Goal: Task Accomplishment & Management: Manage account settings

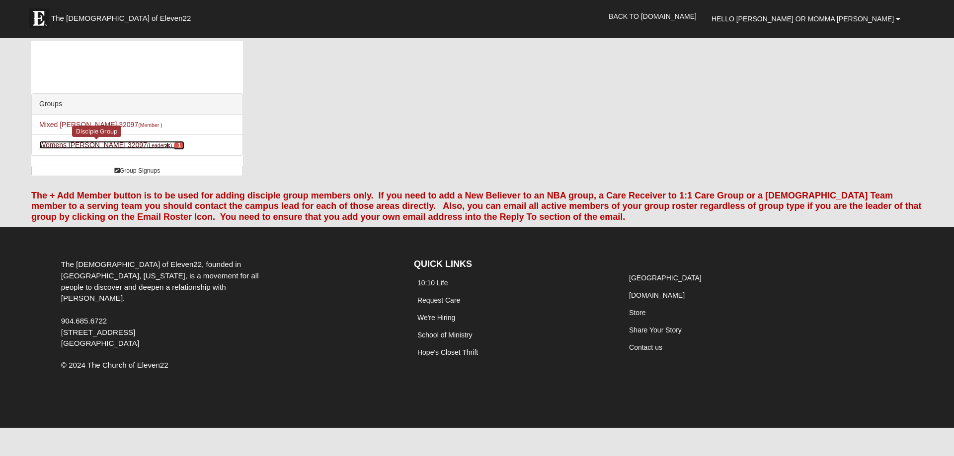
click at [100, 146] on link "Womens Kremin 32097 (Leader ) 1" at bounding box center [111, 145] width 145 height 8
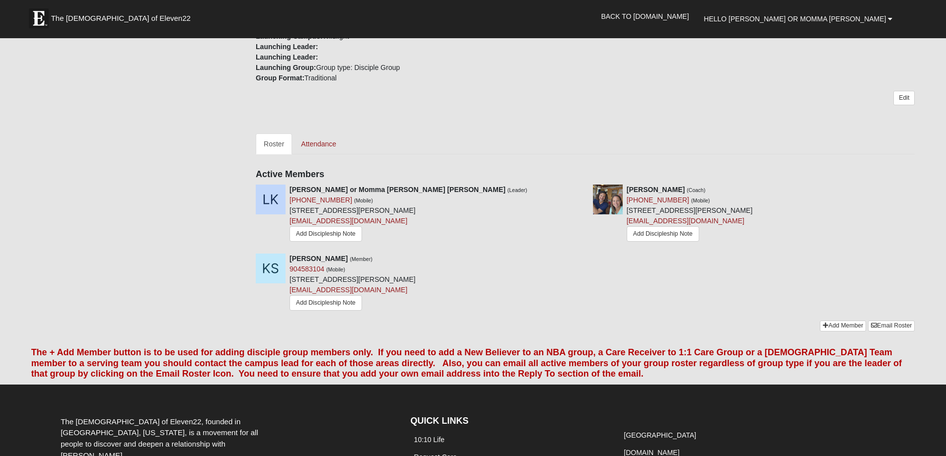
scroll to position [348, 0]
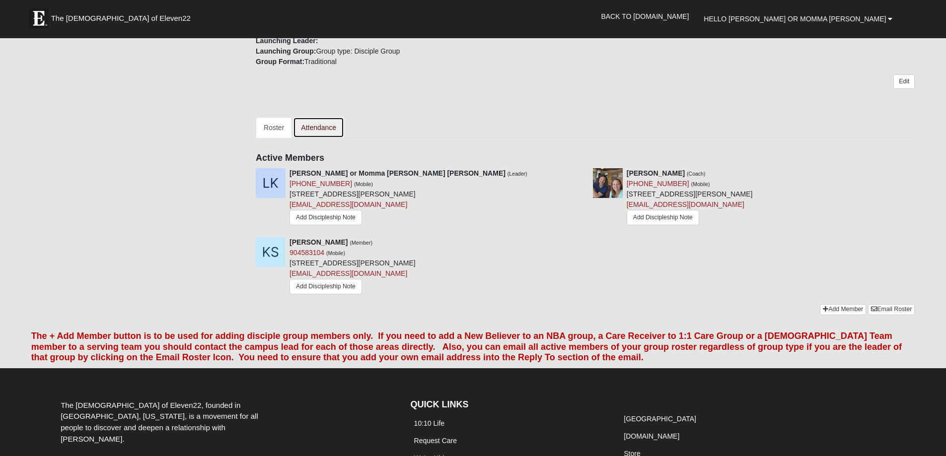
click at [315, 124] on link "Attendance" at bounding box center [318, 127] width 51 height 21
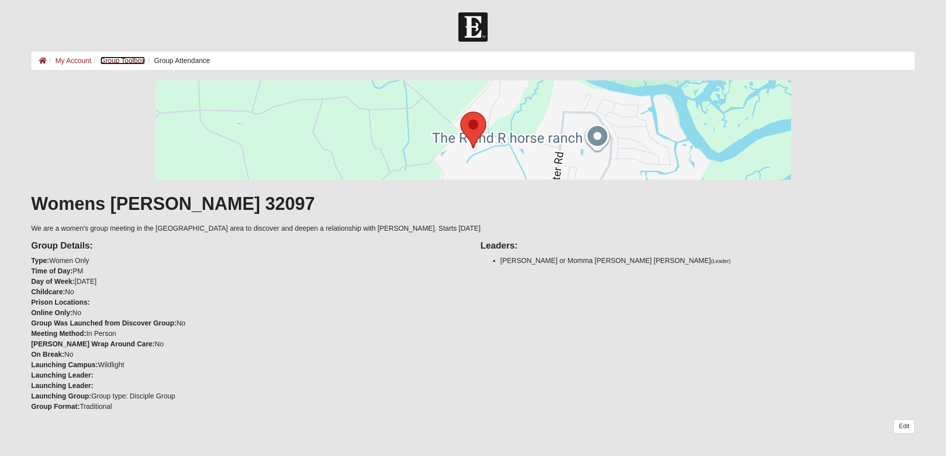
click at [118, 60] on link "Group Toolbox" at bounding box center [122, 61] width 45 height 8
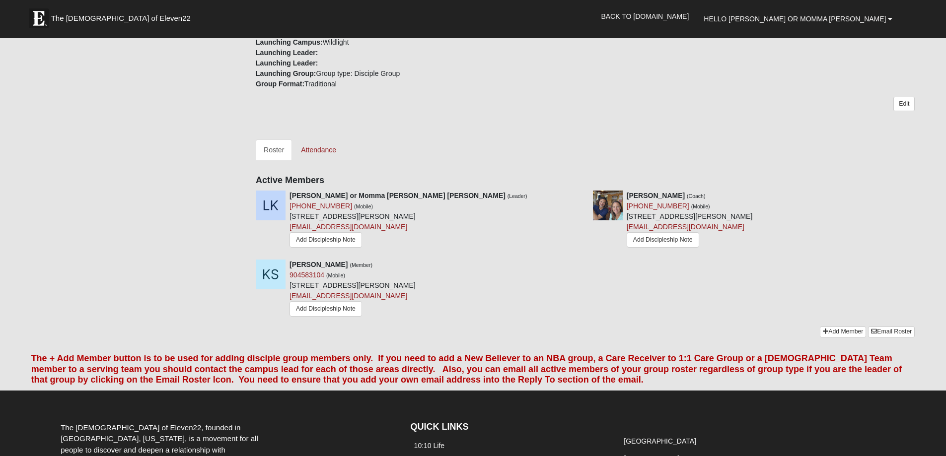
scroll to position [348, 0]
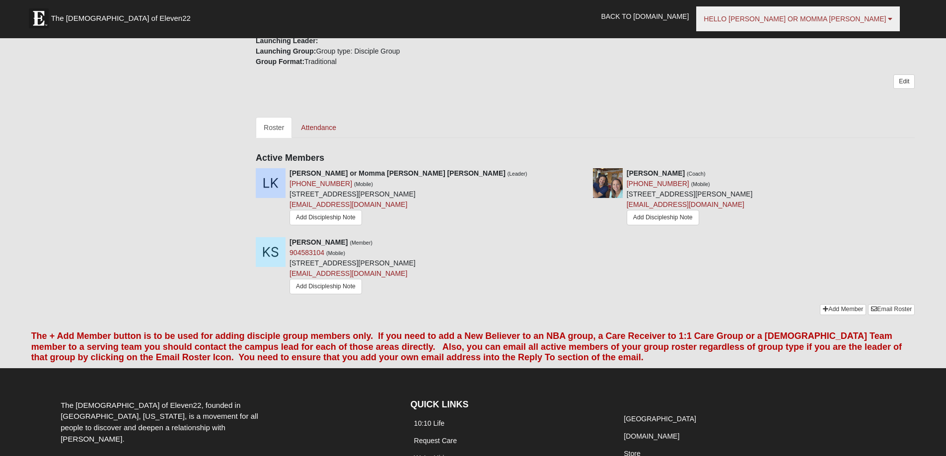
click at [872, 16] on span "Hello [PERSON_NAME] or Momma [PERSON_NAME]" at bounding box center [795, 19] width 182 height 8
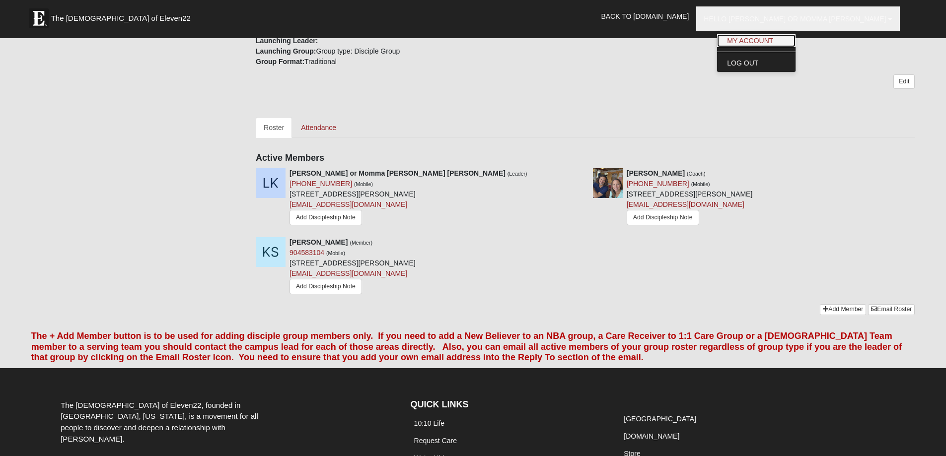
click at [796, 39] on link "My Account" at bounding box center [756, 40] width 78 height 13
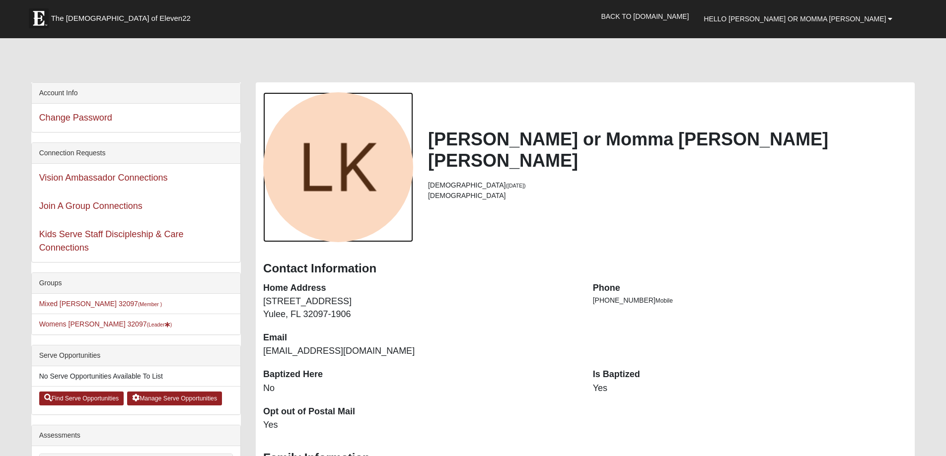
click at [345, 166] on div "View Fullsize Photo" at bounding box center [338, 167] width 150 height 150
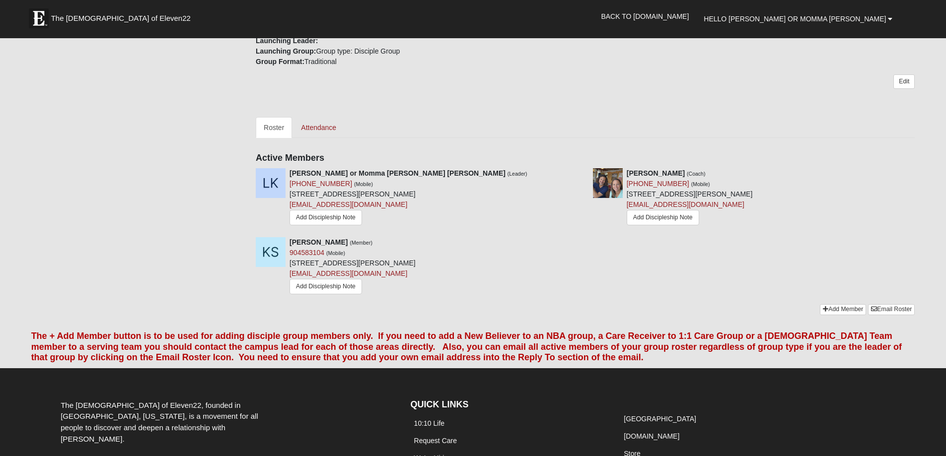
scroll to position [348, 0]
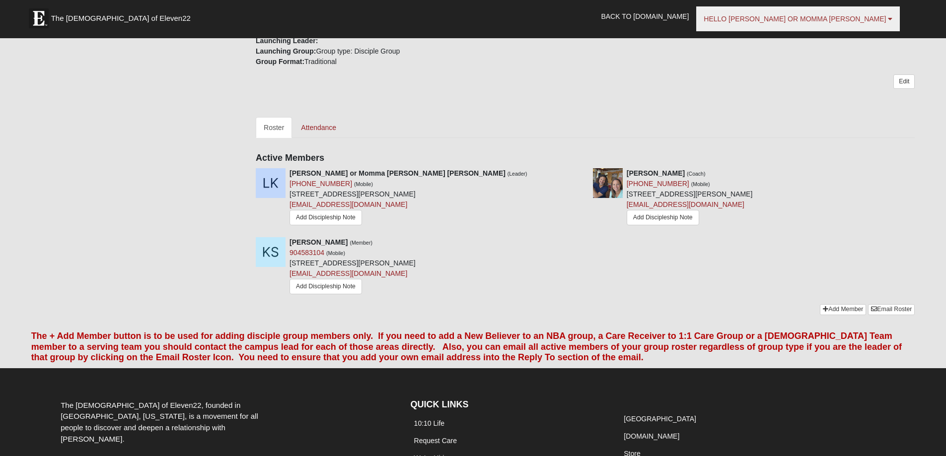
click at [859, 15] on span "Hello [PERSON_NAME] or Momma [PERSON_NAME]" at bounding box center [795, 19] width 182 height 8
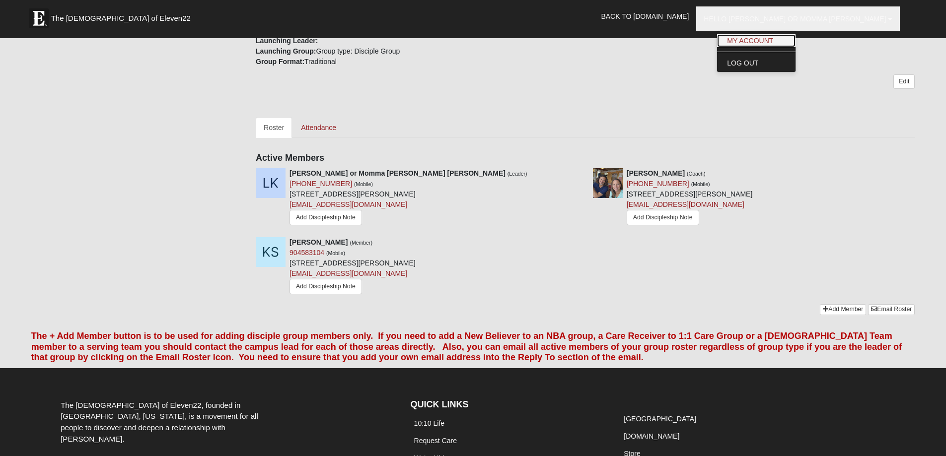
click at [796, 38] on link "My Account" at bounding box center [756, 40] width 78 height 13
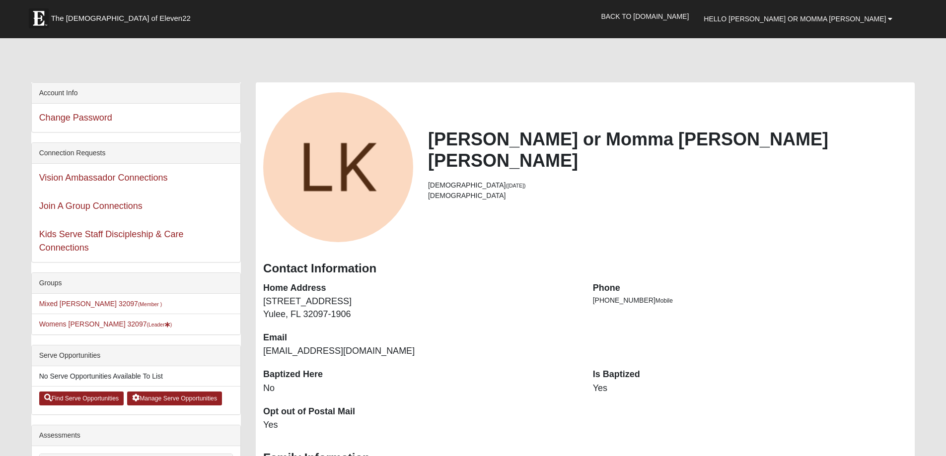
drag, startPoint x: 366, startPoint y: 190, endPoint x: 570, endPoint y: 210, distance: 205.5
click at [570, 210] on div "Lannie or Momma Dukes Kremin 65 years old (11/3/1959) Female" at bounding box center [585, 167] width 659 height 150
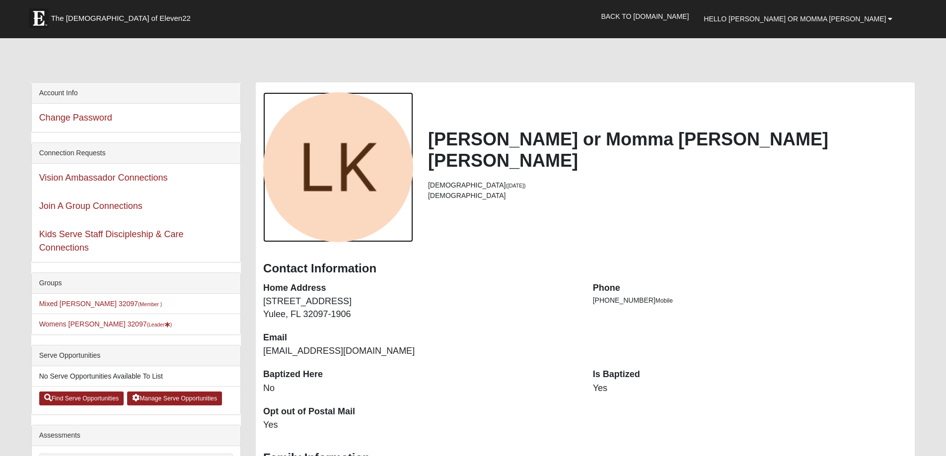
click at [344, 200] on div "View Fullsize Photo" at bounding box center [338, 167] width 150 height 150
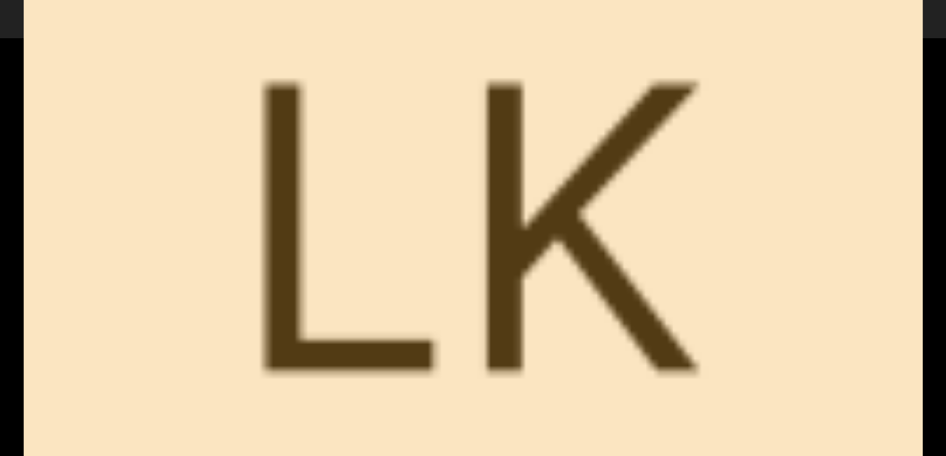
click at [344, 200] on div "View Fullsize Photo" at bounding box center [473, 228] width 898 height 898
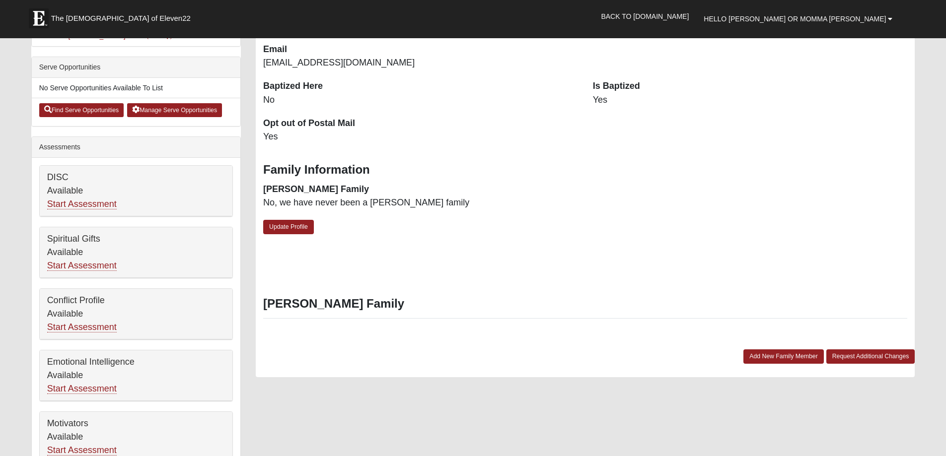
scroll to position [298, 0]
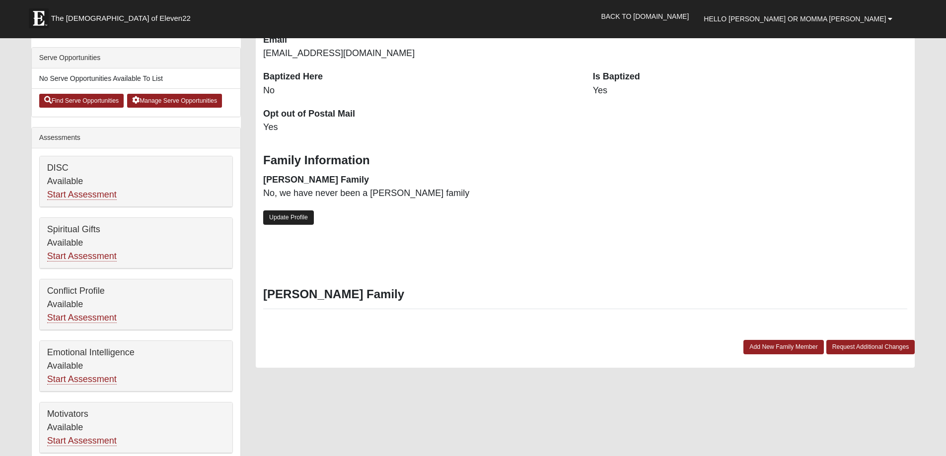
click at [291, 217] on link "Update Profile" at bounding box center [288, 218] width 51 height 14
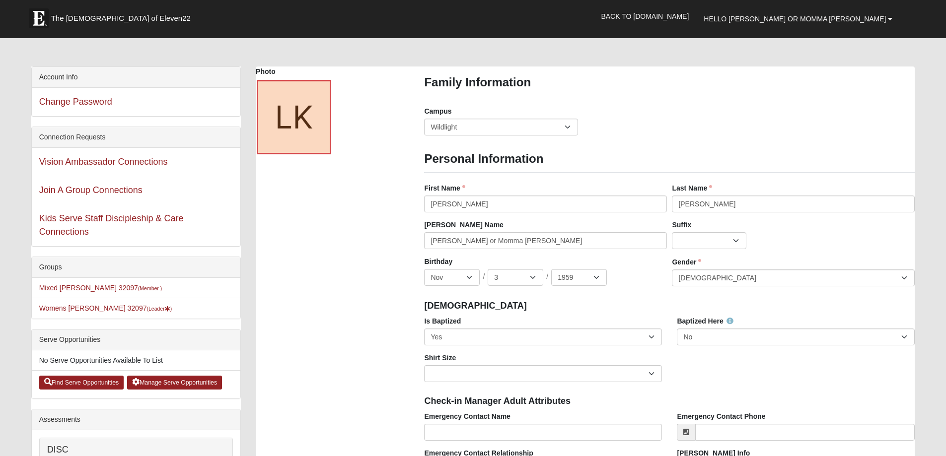
scroll to position [0, 0]
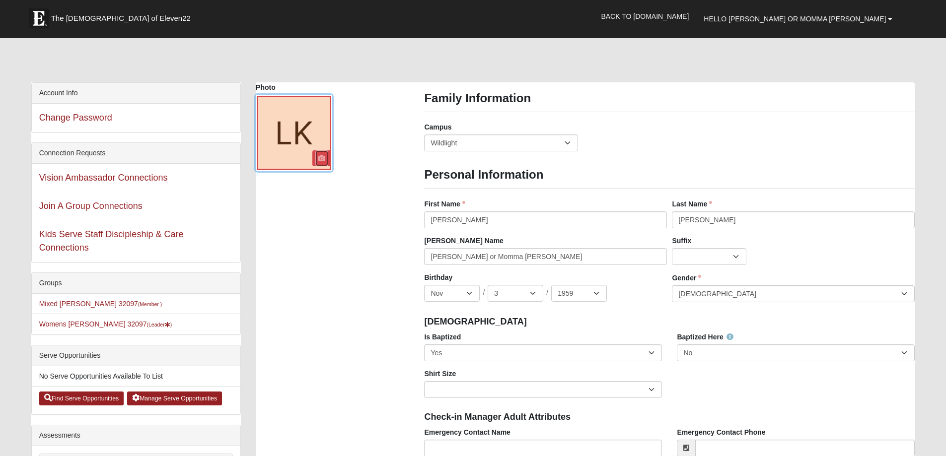
click at [317, 153] on link at bounding box center [321, 158] width 13 height 16
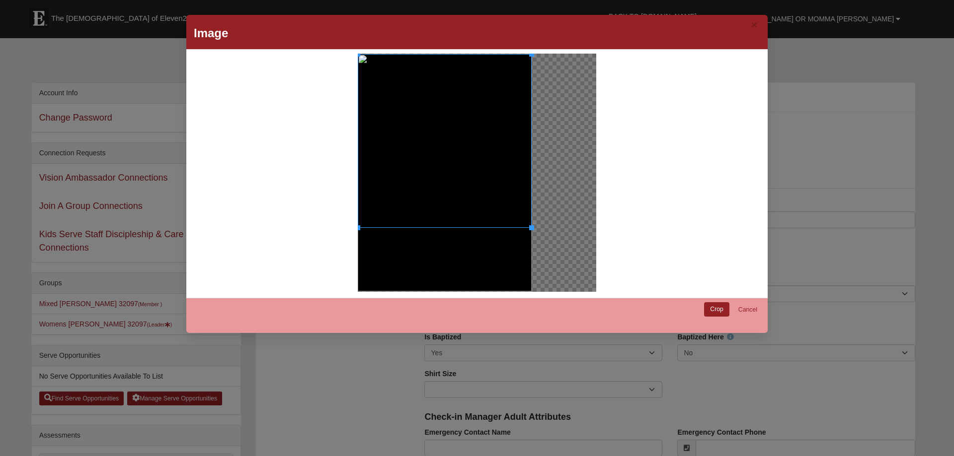
drag, startPoint x: 486, startPoint y: 228, endPoint x: 485, endPoint y: 237, distance: 9.0
click at [485, 237] on div at bounding box center [445, 172] width 174 height 237
drag, startPoint x: 528, startPoint y: 228, endPoint x: 526, endPoint y: 249, distance: 20.9
click at [526, 249] on div at bounding box center [445, 172] width 174 height 237
drag, startPoint x: 527, startPoint y: 56, endPoint x: 527, endPoint y: 74, distance: 18.4
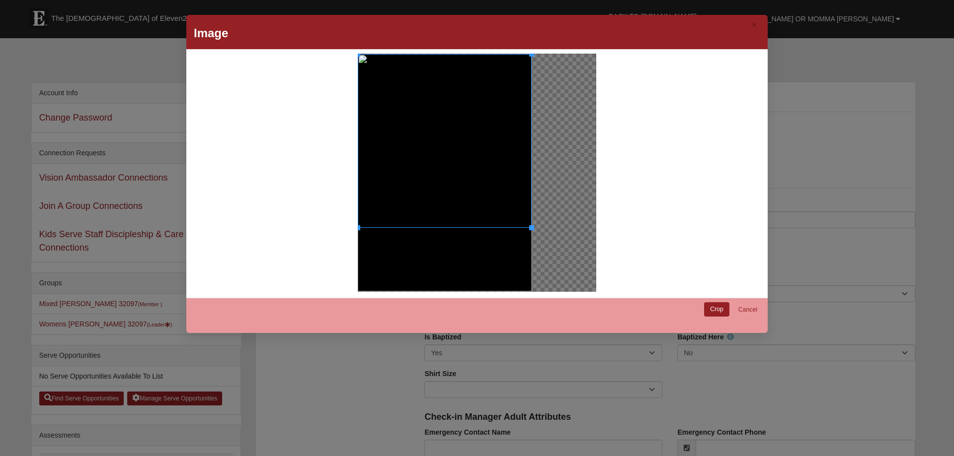
click at [527, 74] on div at bounding box center [445, 141] width 174 height 174
drag, startPoint x: 481, startPoint y: 58, endPoint x: 481, endPoint y: 74, distance: 16.4
click at [481, 74] on div at bounding box center [445, 158] width 174 height 174
click at [520, 161] on div at bounding box center [445, 158] width 174 height 174
drag, startPoint x: 499, startPoint y: 71, endPoint x: 499, endPoint y: 60, distance: 10.4
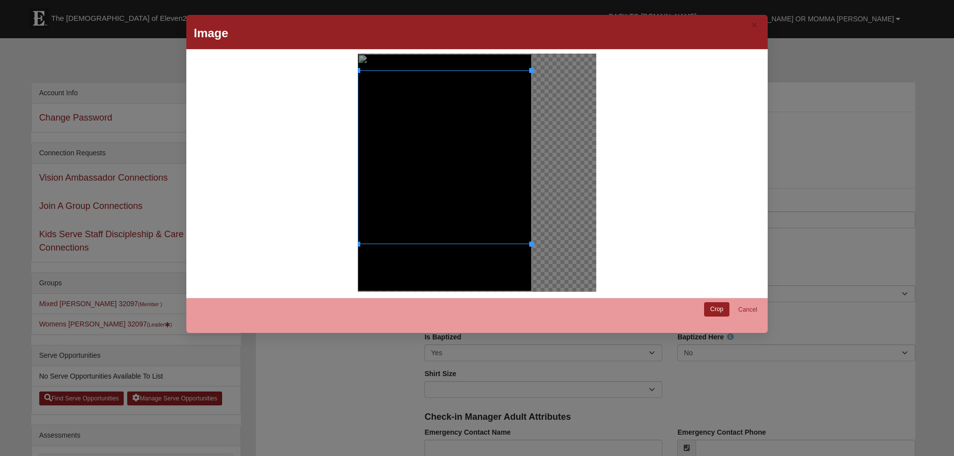
click at [499, 60] on div at bounding box center [445, 172] width 174 height 237
drag, startPoint x: 528, startPoint y: 70, endPoint x: 528, endPoint y: 63, distance: 7.4
click at [528, 63] on div at bounding box center [445, 172] width 174 height 237
click at [710, 308] on link "Crop" at bounding box center [716, 309] width 25 height 14
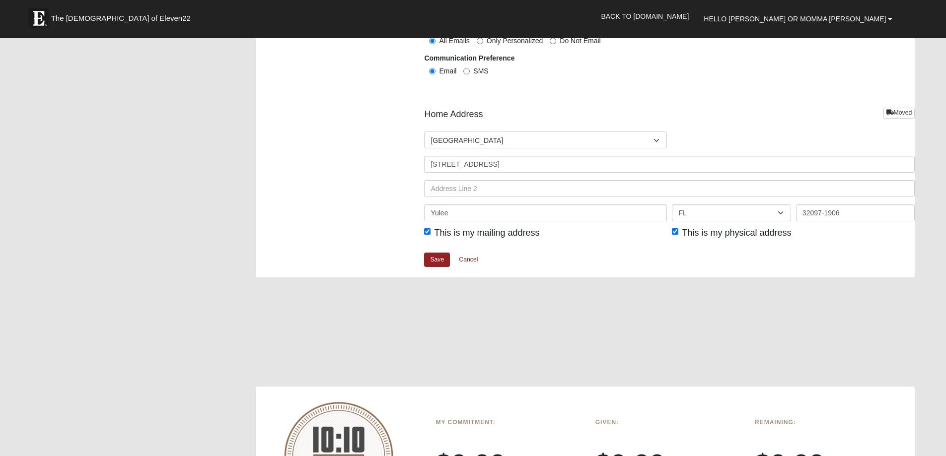
scroll to position [1142, 0]
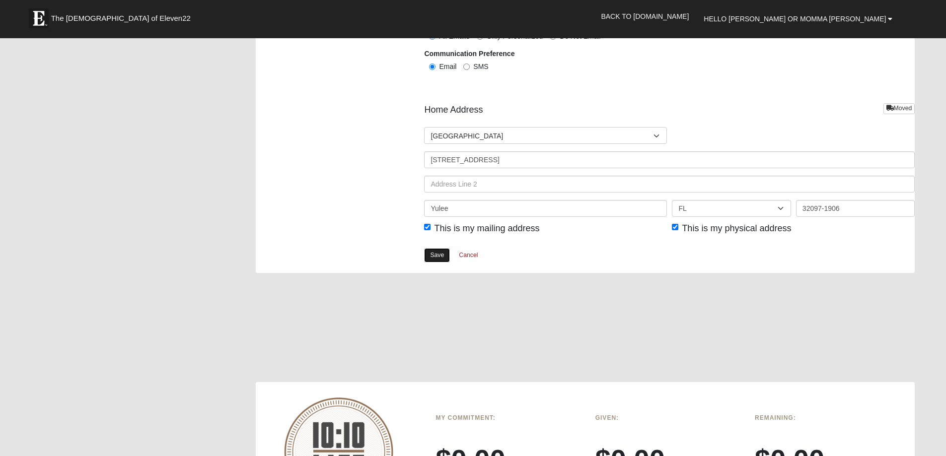
click at [438, 251] on link "Save" at bounding box center [437, 255] width 26 height 14
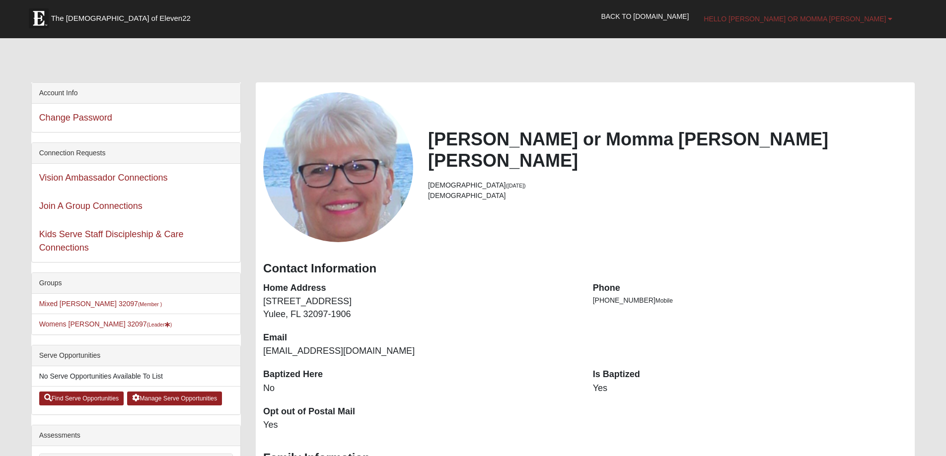
click at [828, 20] on span "Hello [PERSON_NAME] or Momma [PERSON_NAME]" at bounding box center [795, 19] width 182 height 8
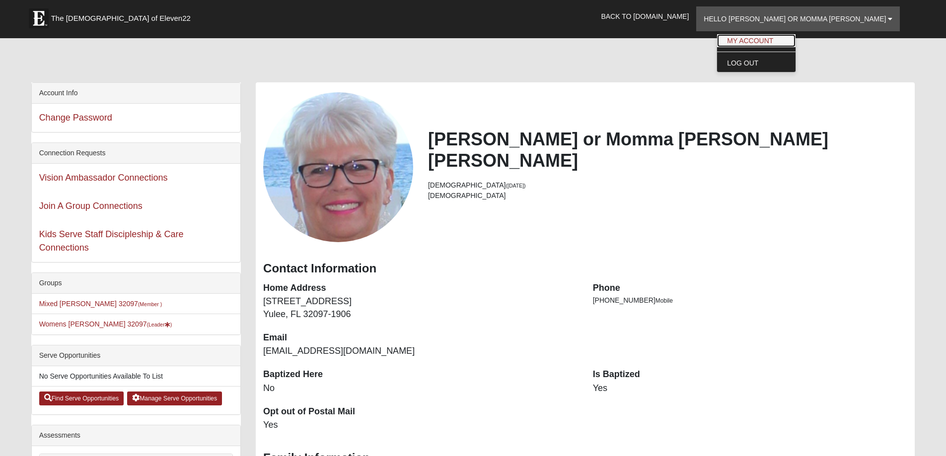
click at [796, 36] on link "My Account" at bounding box center [756, 40] width 78 height 13
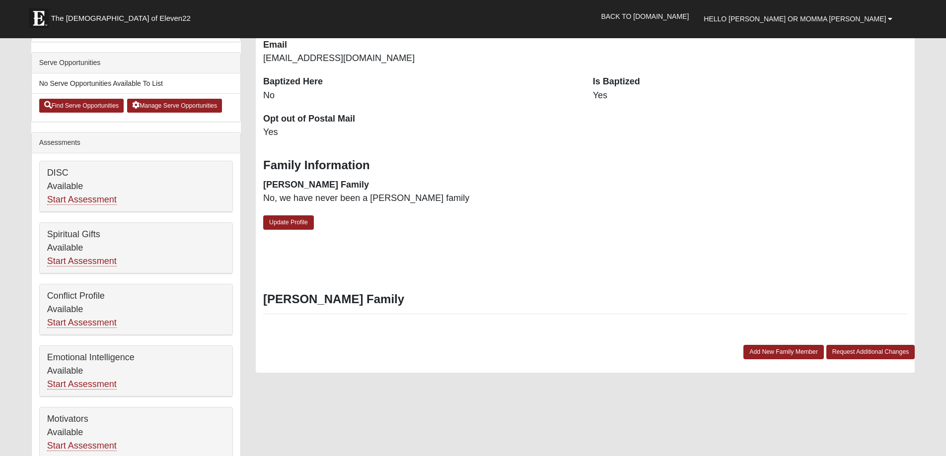
scroll to position [298, 0]
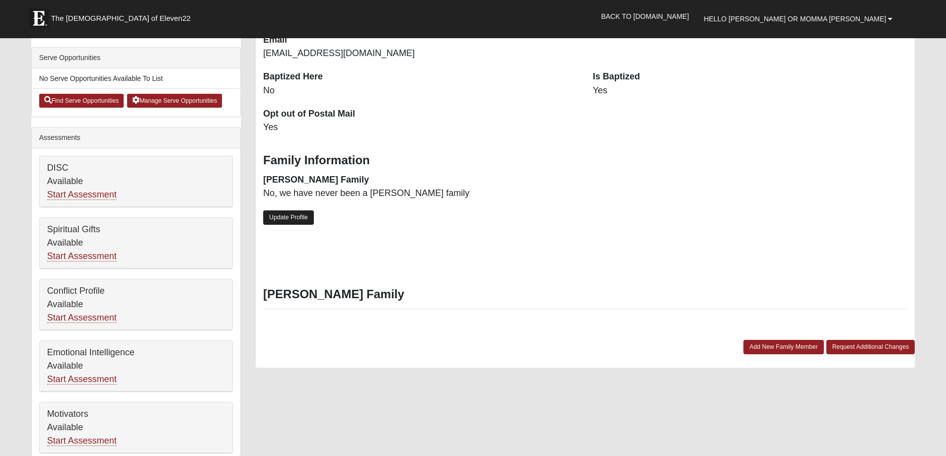
click at [293, 216] on link "Update Profile" at bounding box center [288, 218] width 51 height 14
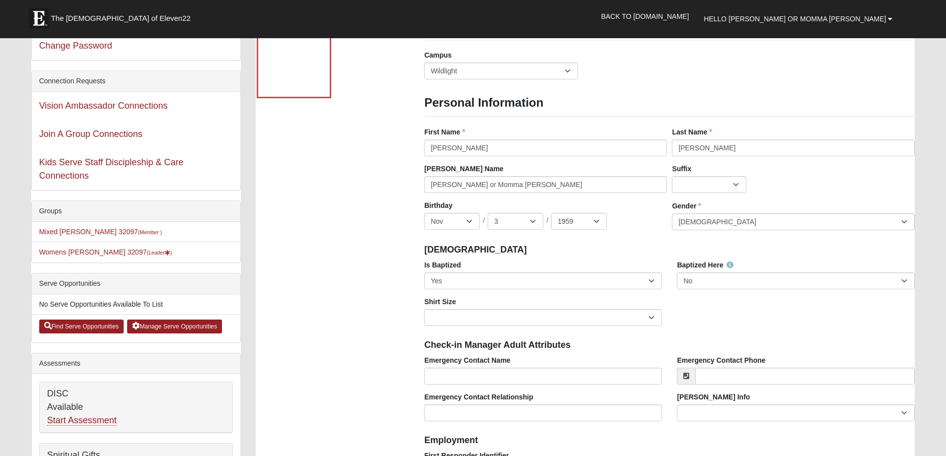
scroll to position [50, 0]
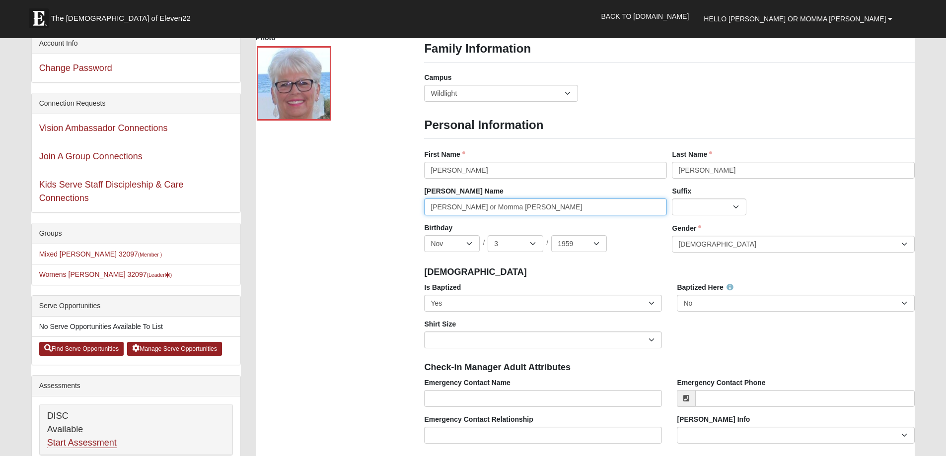
click at [515, 207] on input "Lannie or Momma Dukes" at bounding box center [545, 207] width 243 height 17
type input "Lannie"
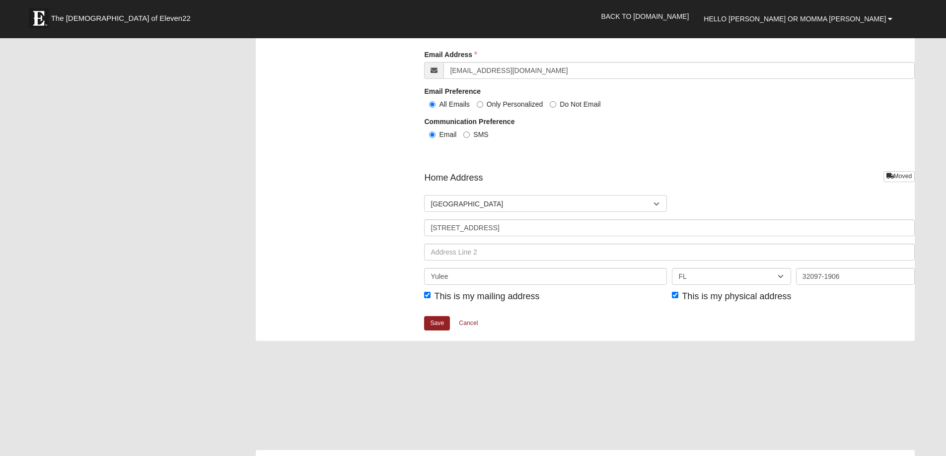
scroll to position [1142, 0]
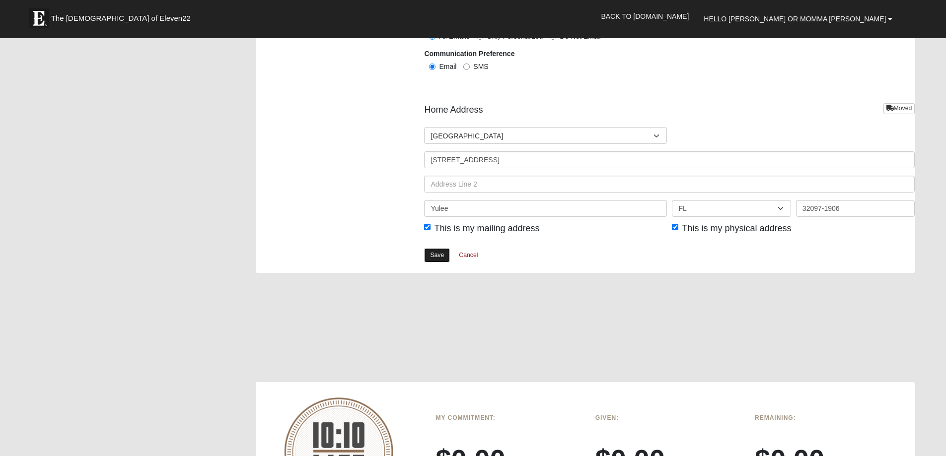
click at [439, 252] on link "Save" at bounding box center [437, 255] width 26 height 14
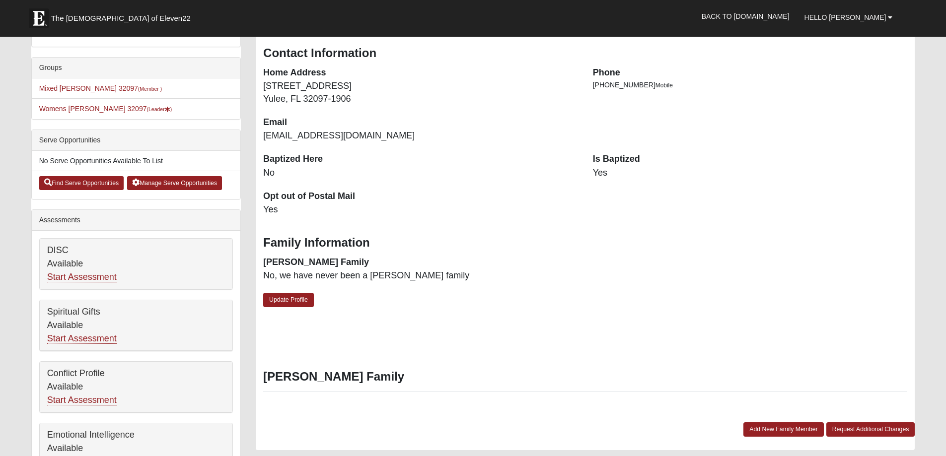
scroll to position [298, 0]
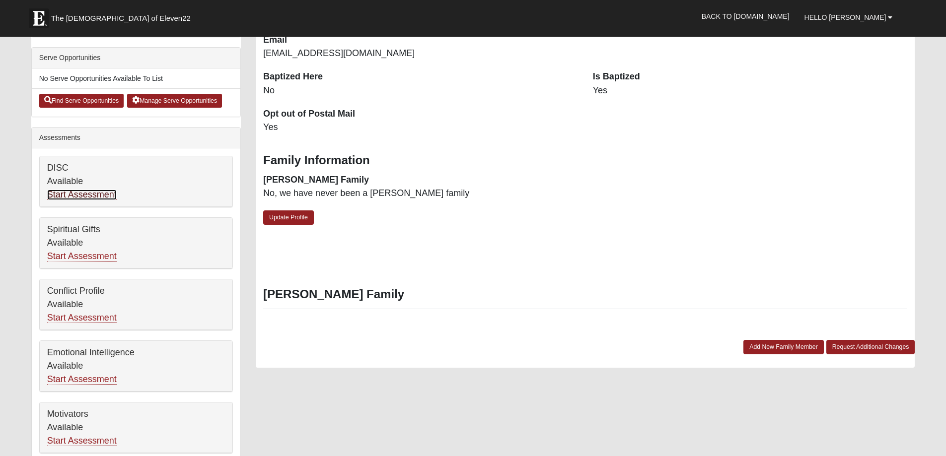
click at [75, 194] on link "Start Assessment" at bounding box center [82, 195] width 70 height 10
